Goal: Download file/media

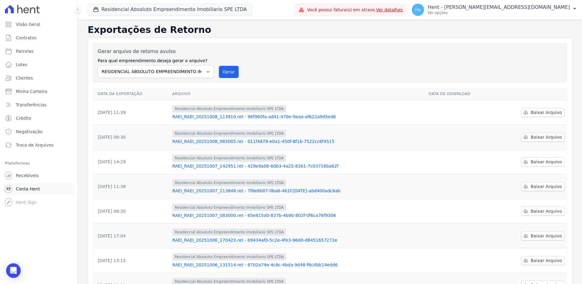
click at [27, 188] on span "Conta Hent" at bounding box center [28, 189] width 24 height 6
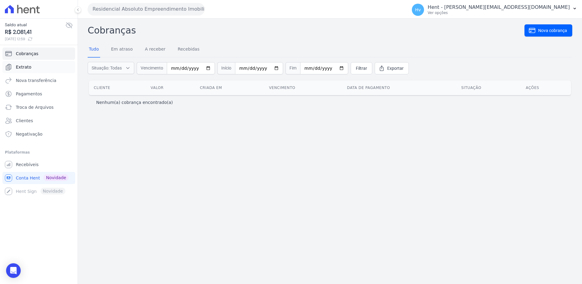
click at [25, 67] on span "Extrato" at bounding box center [24, 67] width 16 height 6
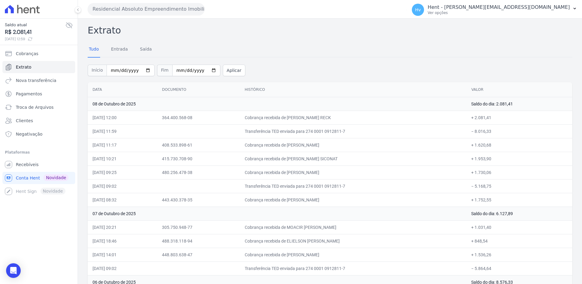
scroll to position [106, 0]
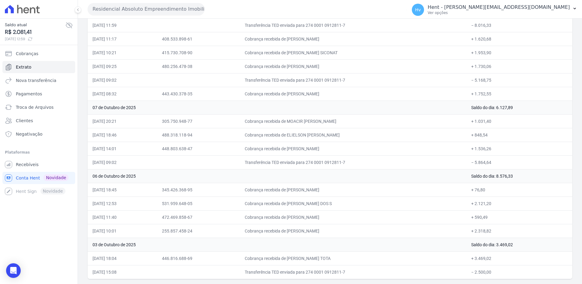
drag, startPoint x: 92, startPoint y: 90, endPoint x: 504, endPoint y: 268, distance: 448.3
click at [504, 268] on table "Data Documento Histórico Valor [DATE] Saldo do dia: 2.081,41 [DATE] 12:00 364.4…" at bounding box center [330, 127] width 485 height 302
copy table "Lore Ipsumdolo Sitametco Adipi 22 el Seddoei te 2196 Incid ut lab: 6.964,88 27/…"
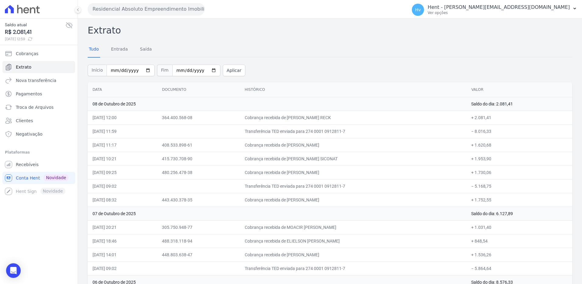
click at [241, 52] on div "Tudo Entrada [GEOGRAPHIC_DATA]" at bounding box center [330, 49] width 485 height 15
click at [510, 13] on p "Ver opções" at bounding box center [499, 12] width 142 height 5
drag, startPoint x: 31, startPoint y: 166, endPoint x: 59, endPoint y: 178, distance: 30.1
click at [31, 166] on span "Recebíveis" at bounding box center [27, 164] width 23 height 6
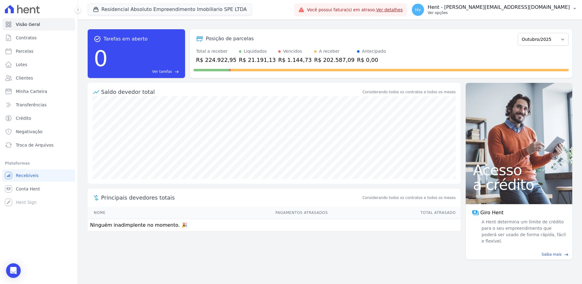
click at [536, 15] on div "Hv Hent - [EMAIL_ADDRESS][DOMAIN_NAME] Ver opções" at bounding box center [491, 10] width 158 height 12
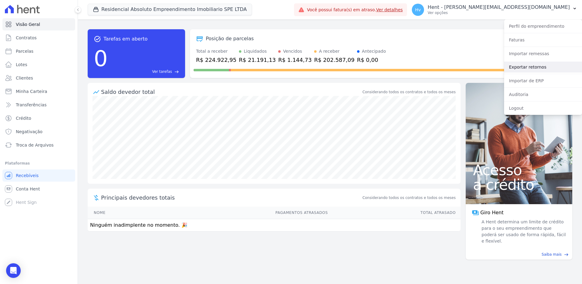
click at [529, 67] on link "Exportar retornos" at bounding box center [543, 67] width 78 height 11
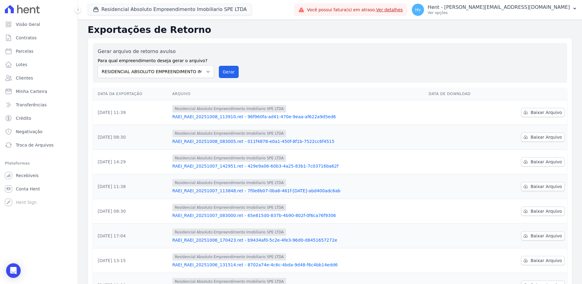
drag, startPoint x: 229, startPoint y: 71, endPoint x: 309, endPoint y: 38, distance: 86.5
click at [229, 71] on button "Gerar" at bounding box center [229, 72] width 20 height 12
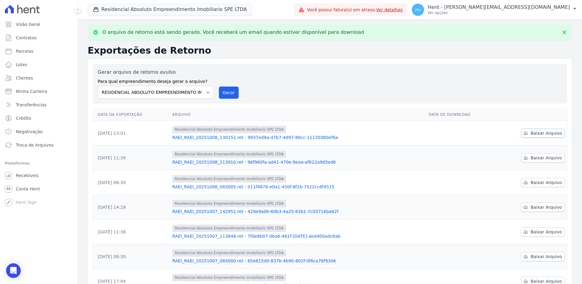
click at [553, 132] on span "Baixar Arquivo" at bounding box center [546, 133] width 31 height 6
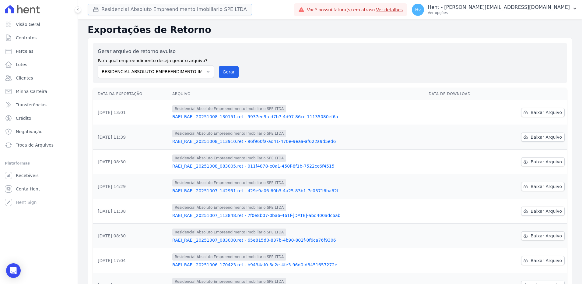
click at [173, 10] on button "Residencial Absoluto Empreendimento Imobiliario SPE LTDA" at bounding box center [170, 10] width 164 height 12
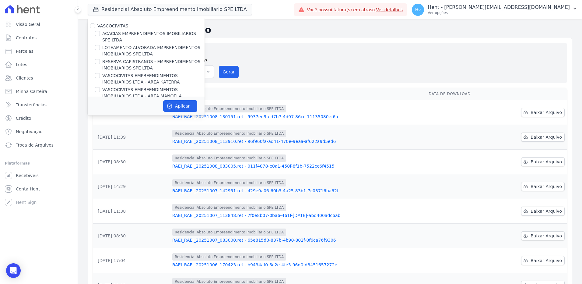
scroll to position [4132, 0]
